Goal: Task Accomplishment & Management: Manage account settings

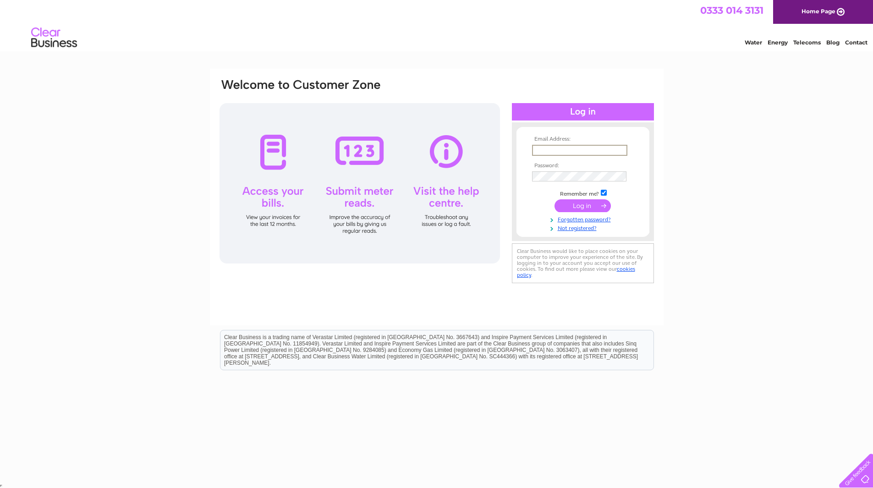
click at [385, 147] on input "text" at bounding box center [579, 150] width 95 height 11
type input "[EMAIL_ADDRESS][DOMAIN_NAME]"
click at [385, 207] on input "submit" at bounding box center [583, 204] width 56 height 13
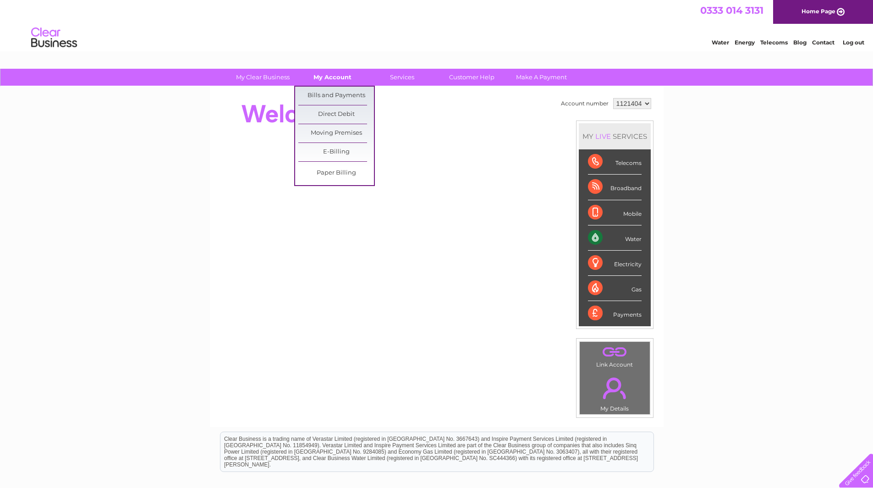
click at [332, 82] on link "My Account" at bounding box center [333, 77] width 76 height 17
click at [333, 94] on link "Bills and Payments" at bounding box center [336, 96] width 76 height 18
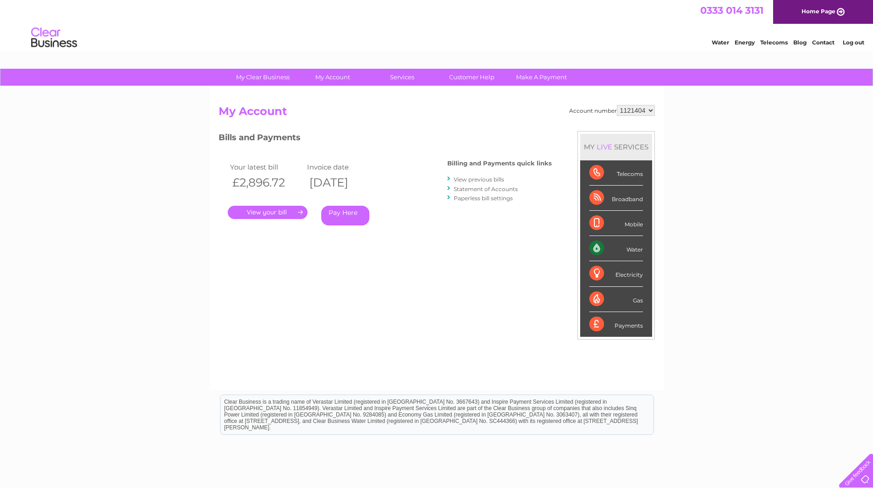
click at [847, 42] on link "Log out" at bounding box center [854, 42] width 22 height 7
